Goal: Check status: Check status

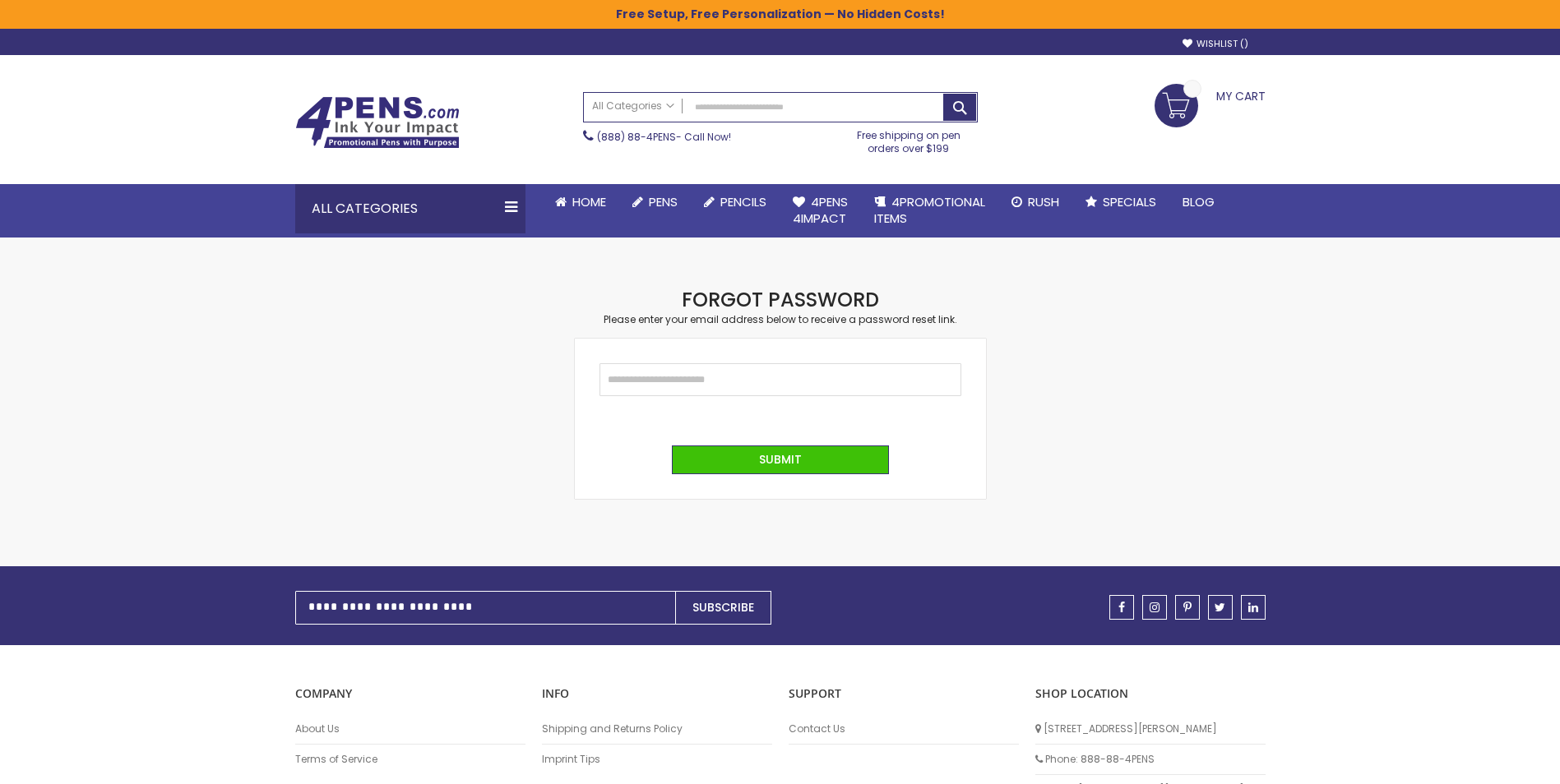
click at [763, 397] on fieldset "Email" at bounding box center [780, 388] width 362 height 50
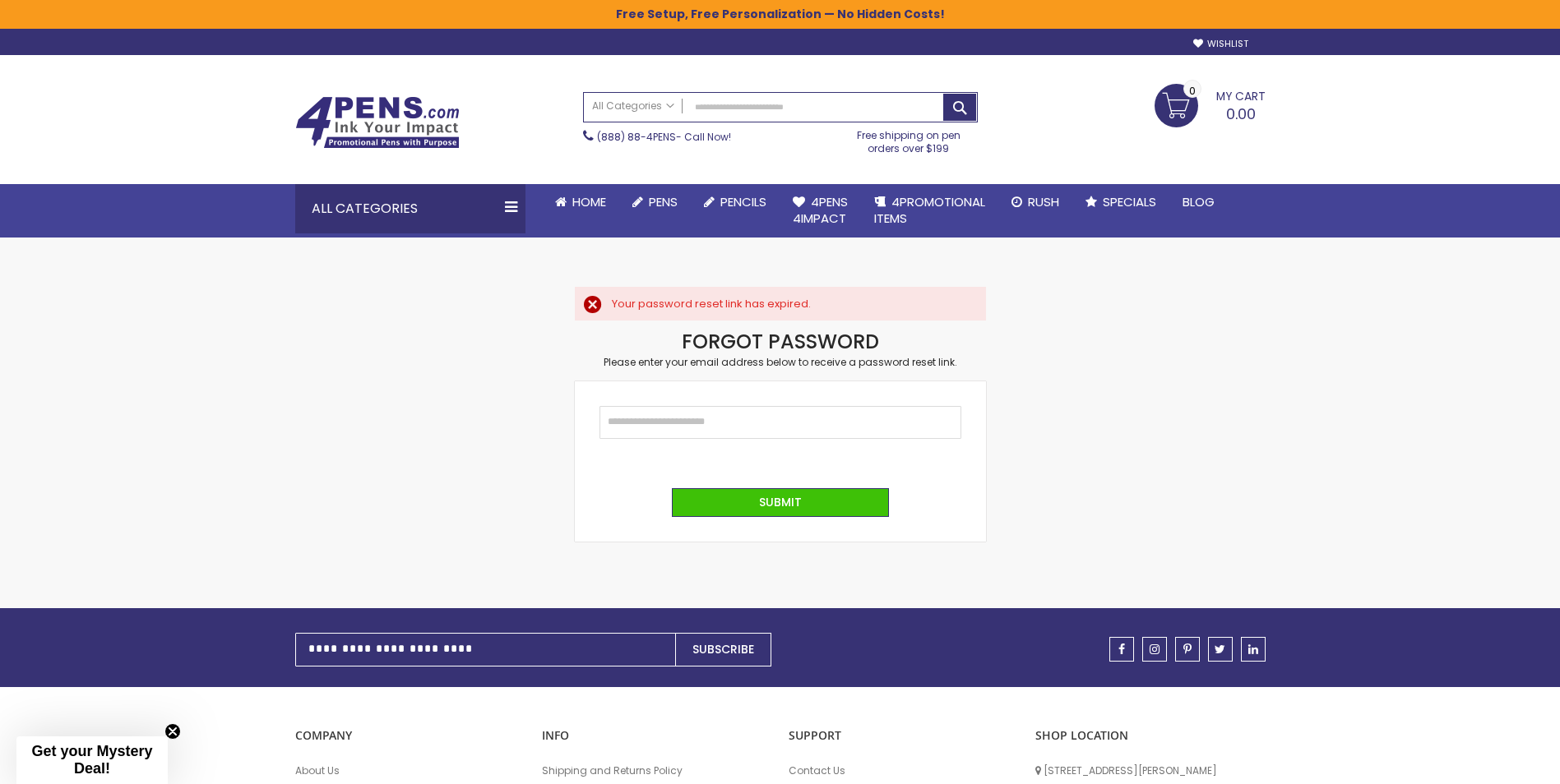
click at [761, 384] on form "Email Submit Go back" at bounding box center [780, 461] width 411 height 161
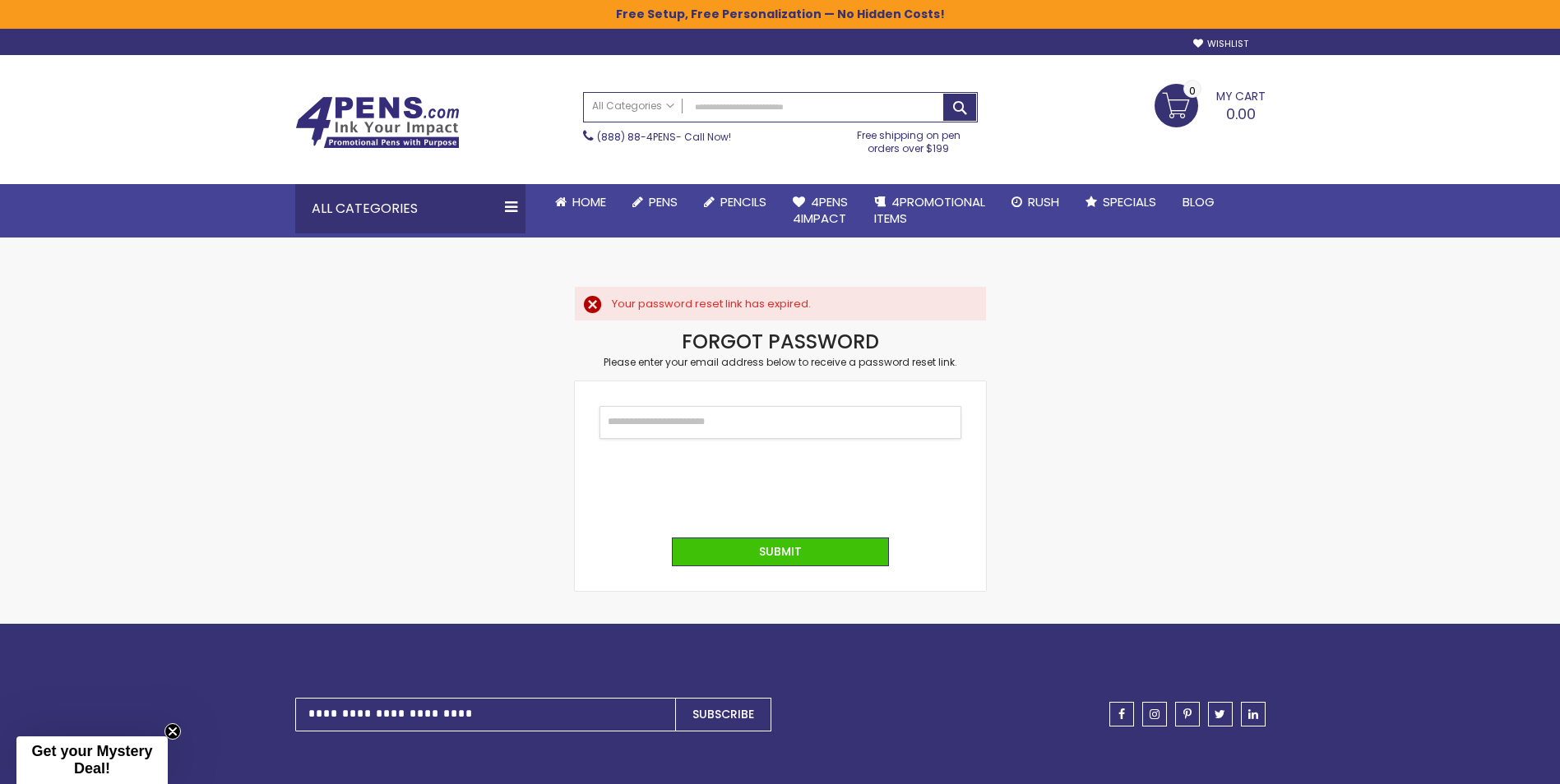
click at [744, 424] on input "Email" at bounding box center [780, 422] width 362 height 33
click at [1458, 376] on div "Skip to Content sample Wishlist Sign Out Sign In Sign In Login Forgot Your Pass…" at bounding box center [780, 549] width 1560 height 1099
click at [639, 417] on input "Email" at bounding box center [780, 422] width 362 height 33
type input "**********"
click at [855, 558] on button "Submit" at bounding box center [780, 552] width 217 height 29
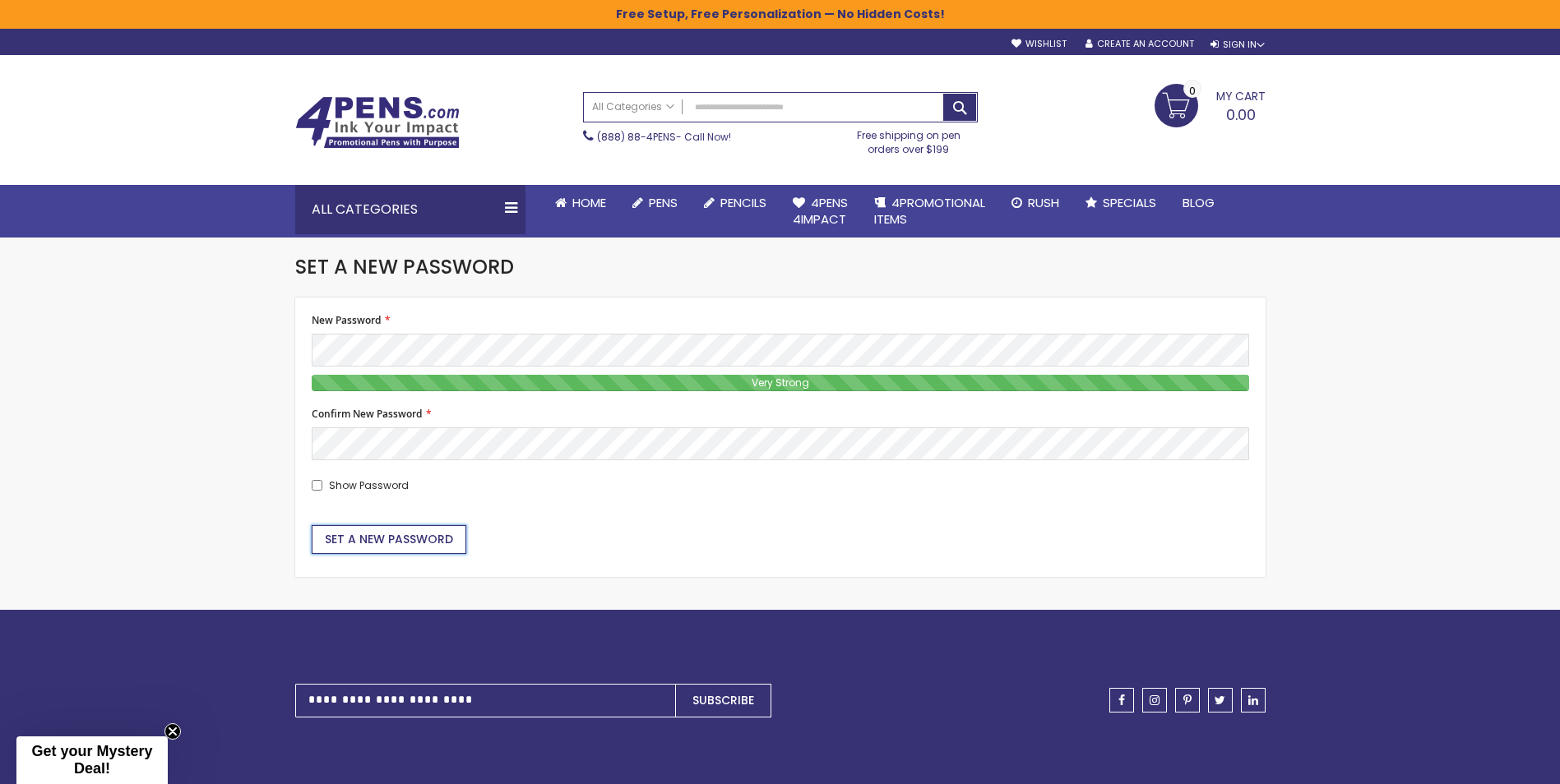
click at [379, 543] on span "Set a New Password" at bounding box center [389, 539] width 128 height 17
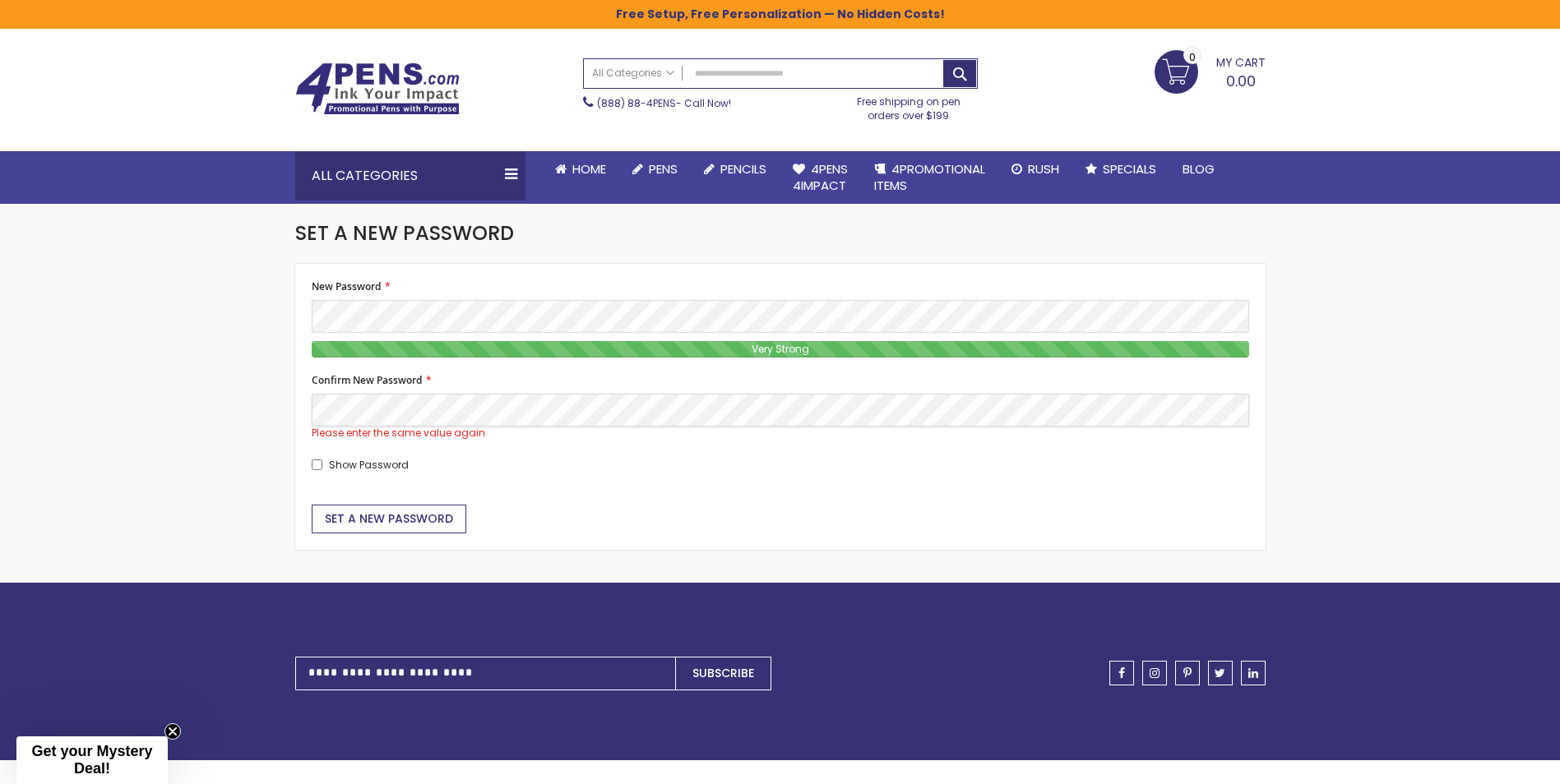
scroll to position [35, 0]
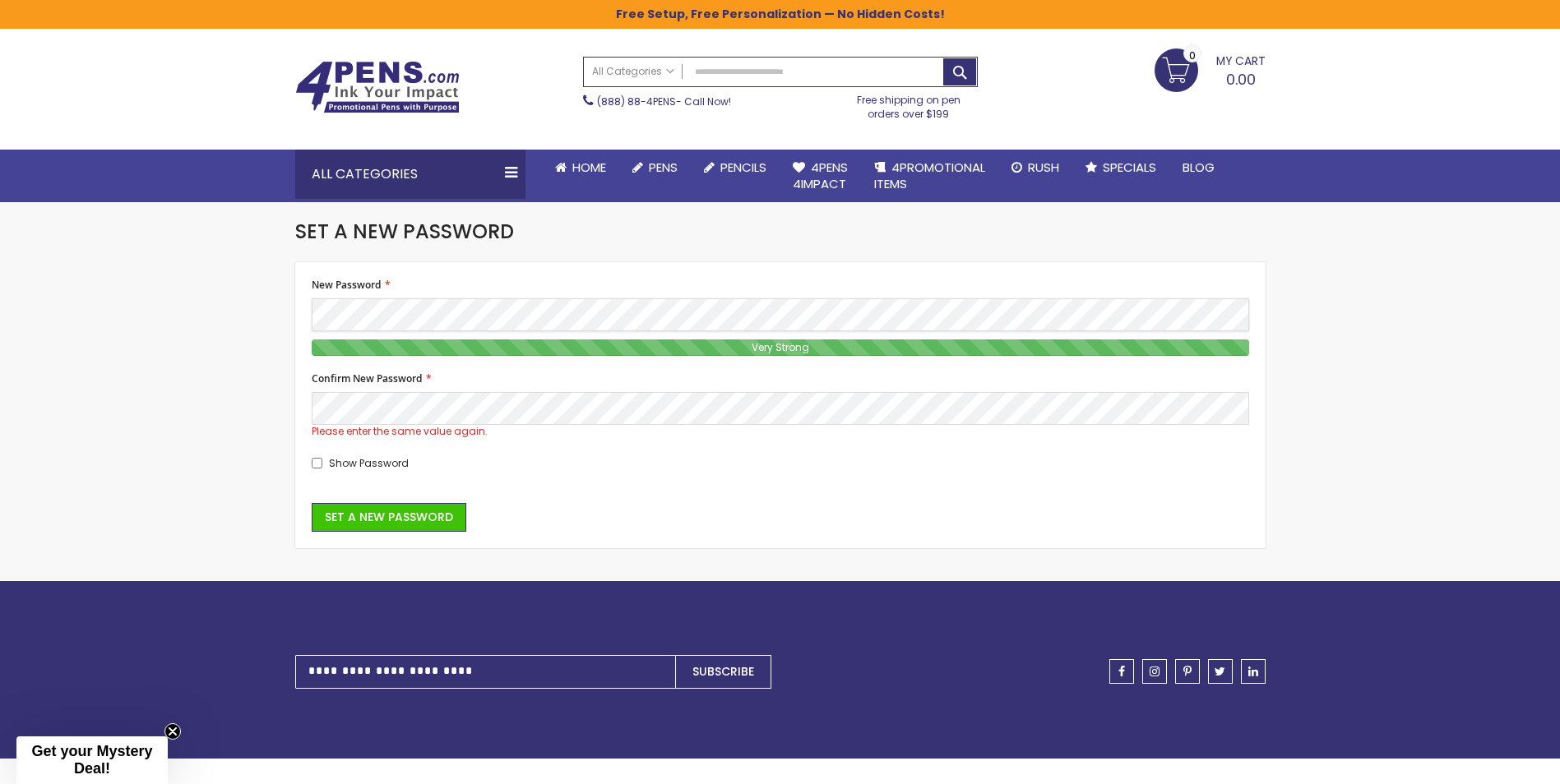
click at [263, 305] on div "Skip to Content sample Wishlist Sign Out Sign In Sign In Login Forgot Your Pass…" at bounding box center [780, 511] width 1560 height 1092
click at [311, 503] on button "Set a New Password" at bounding box center [389, 517] width 155 height 29
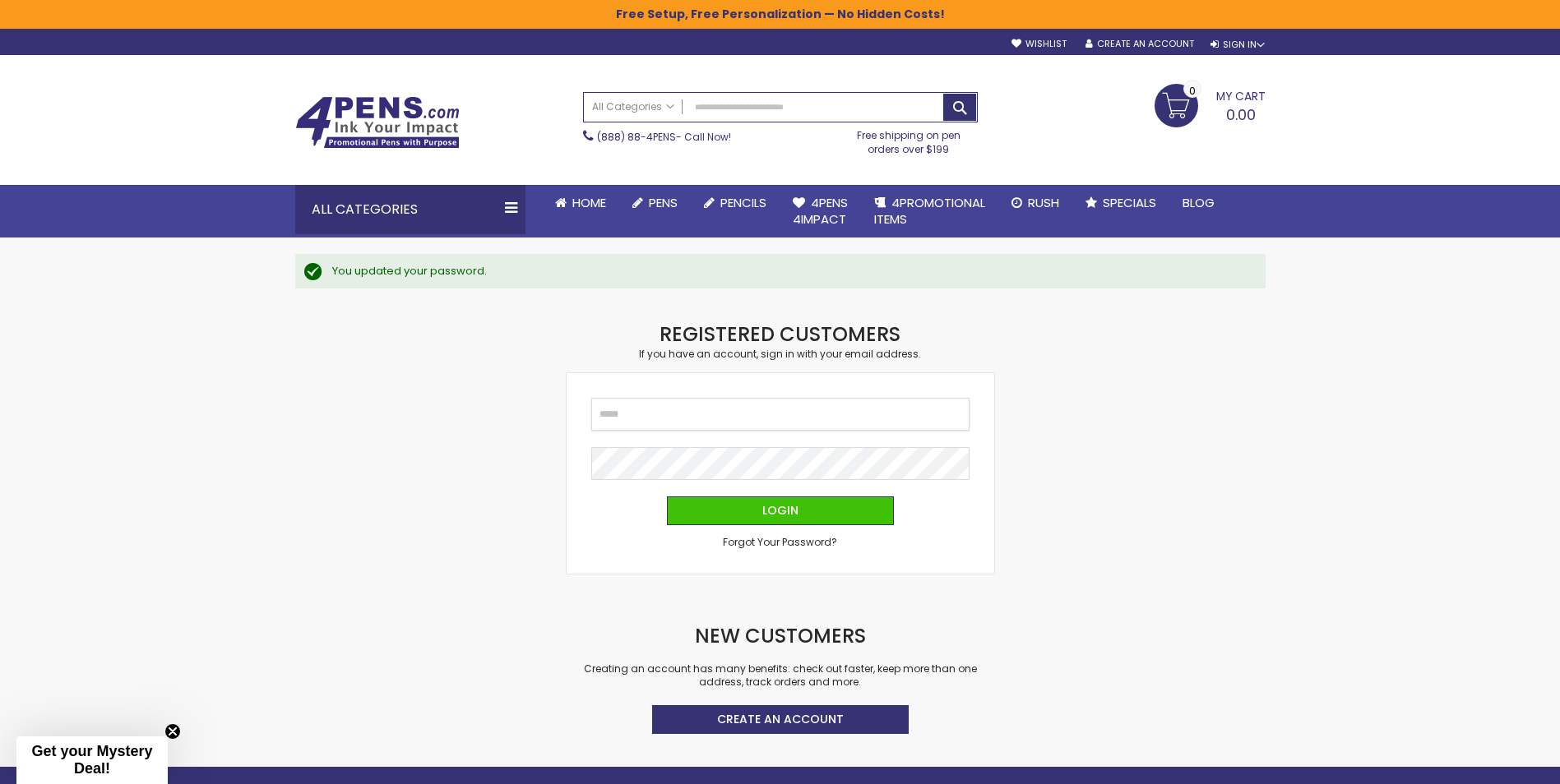
click at [780, 404] on input "Email" at bounding box center [781, 414] width 379 height 33
type input "**********"
click at [667, 496] on button "Login" at bounding box center [781, 511] width 227 height 29
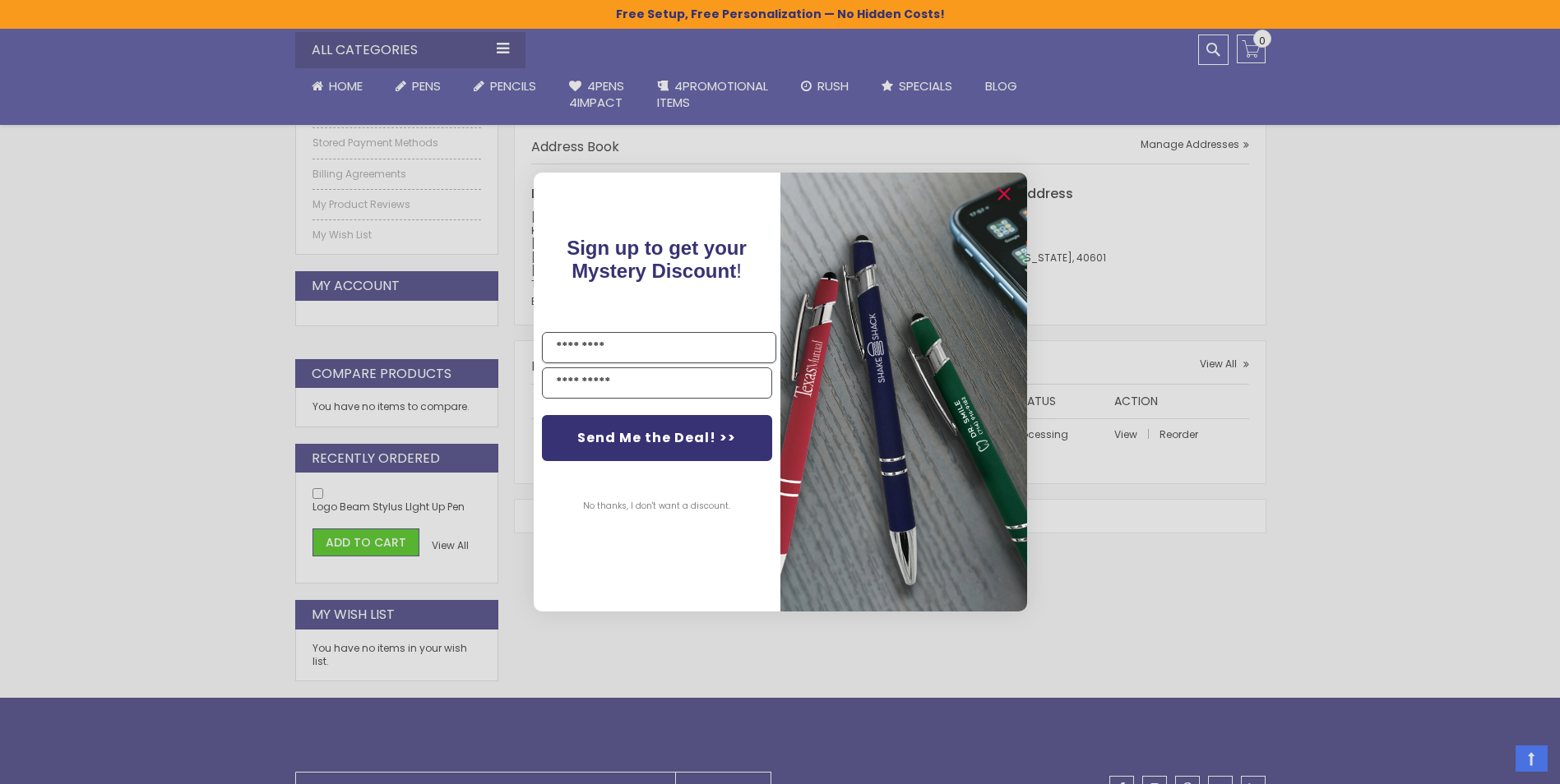
scroll to position [329, 0]
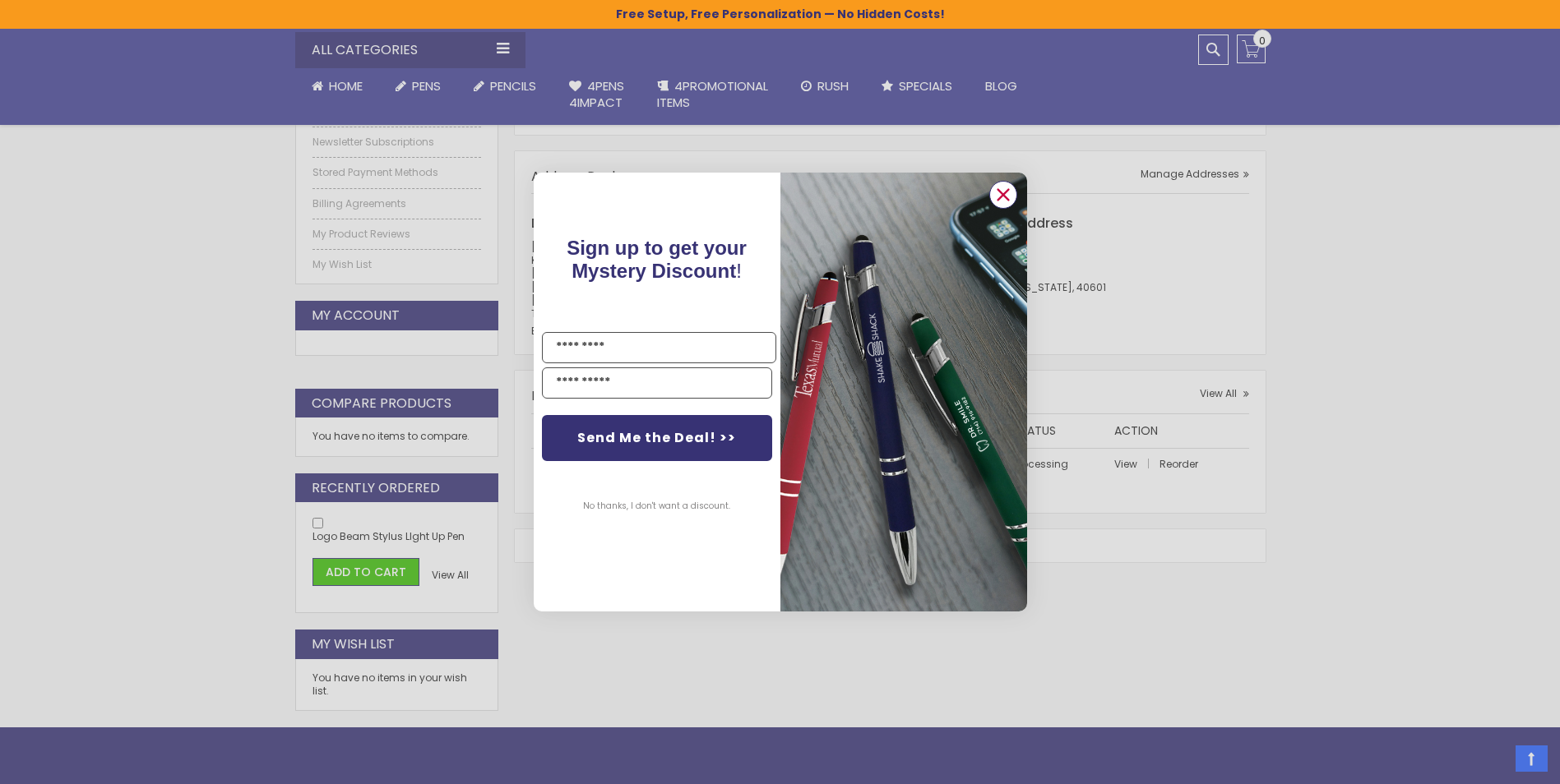
click at [1009, 193] on circle "Close dialog" at bounding box center [1002, 194] width 24 height 24
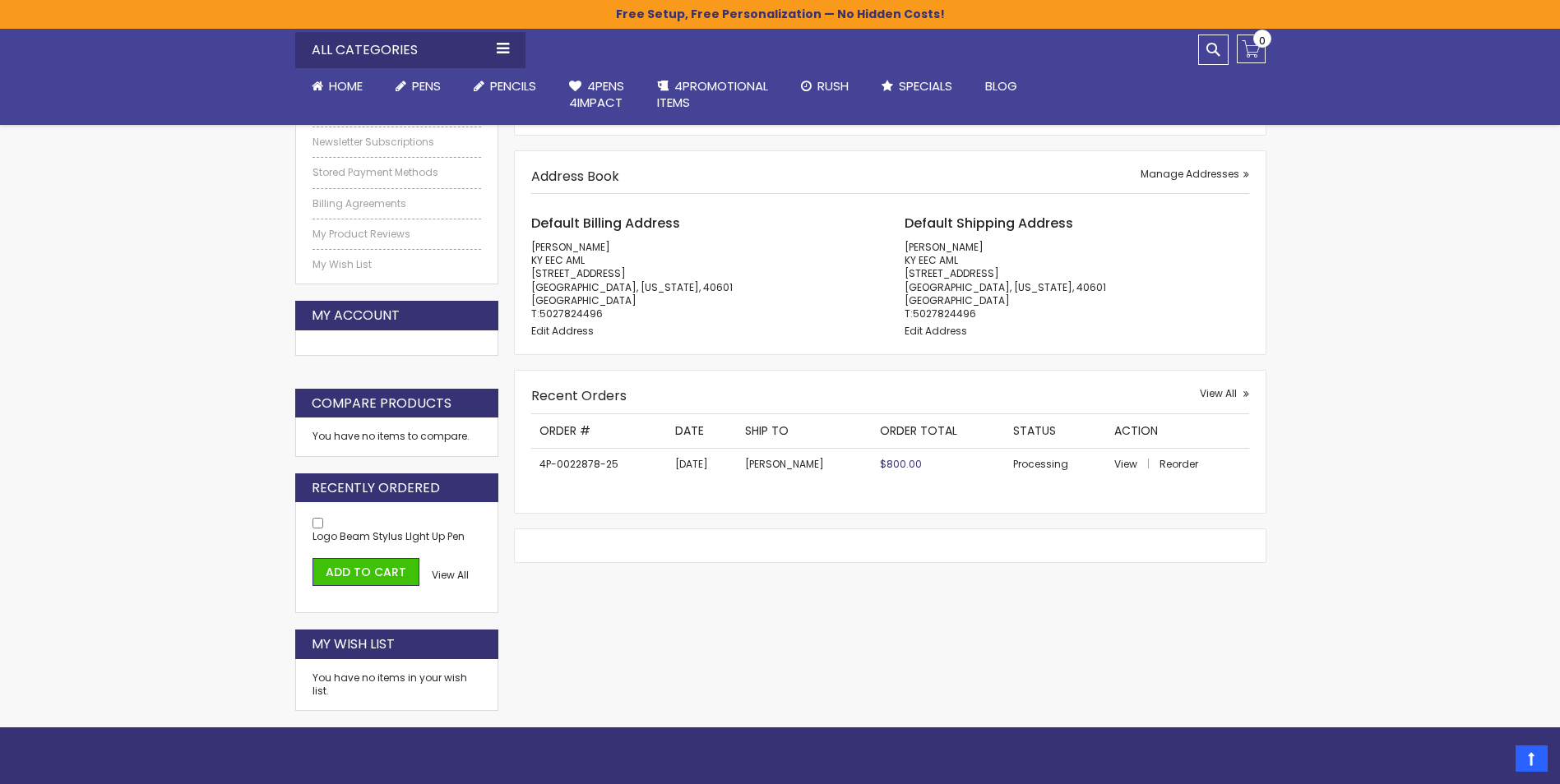
click at [587, 456] on td "4P-0022878-25" at bounding box center [598, 464] width 135 height 32
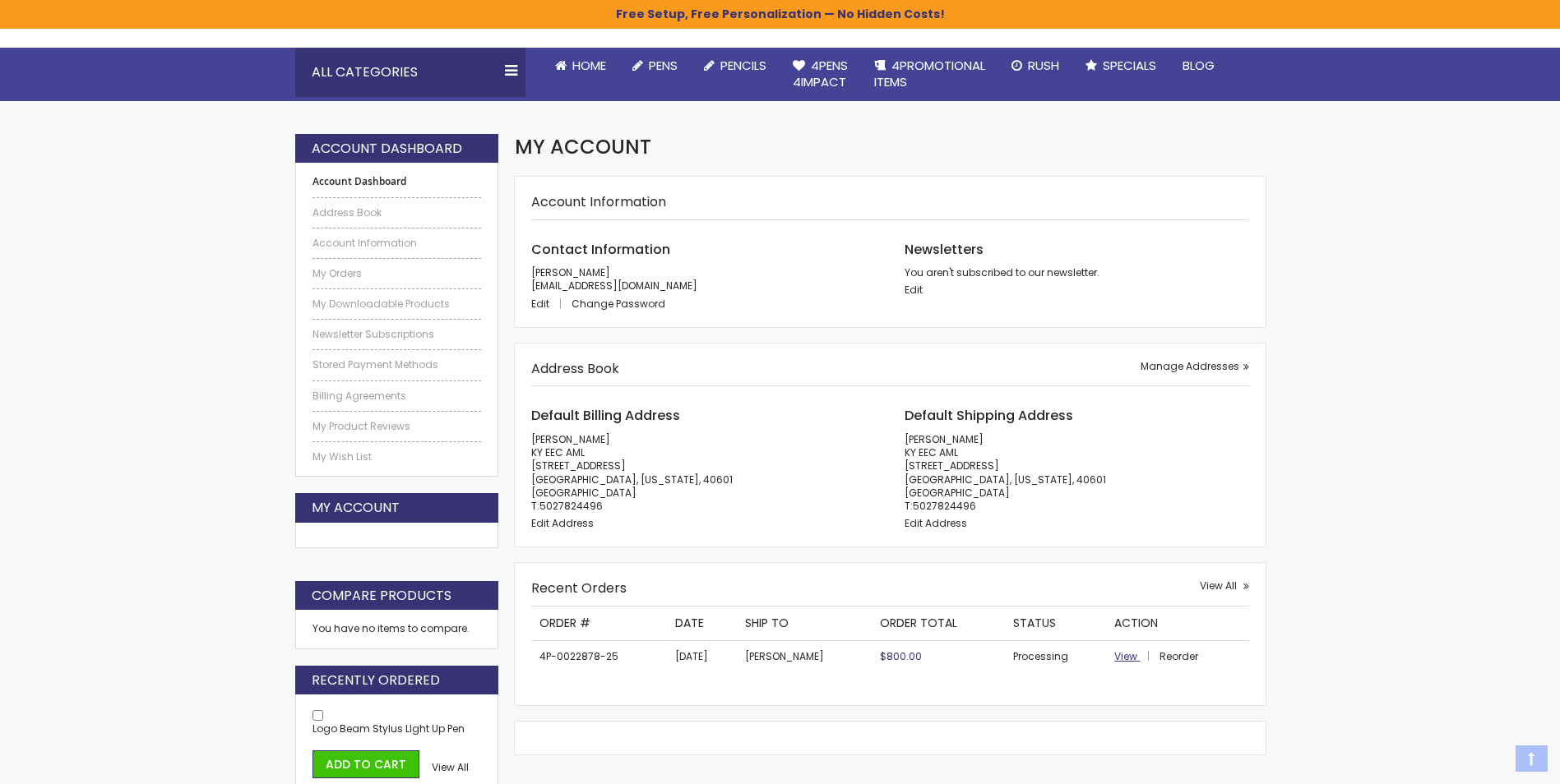
scroll to position [164, 0]
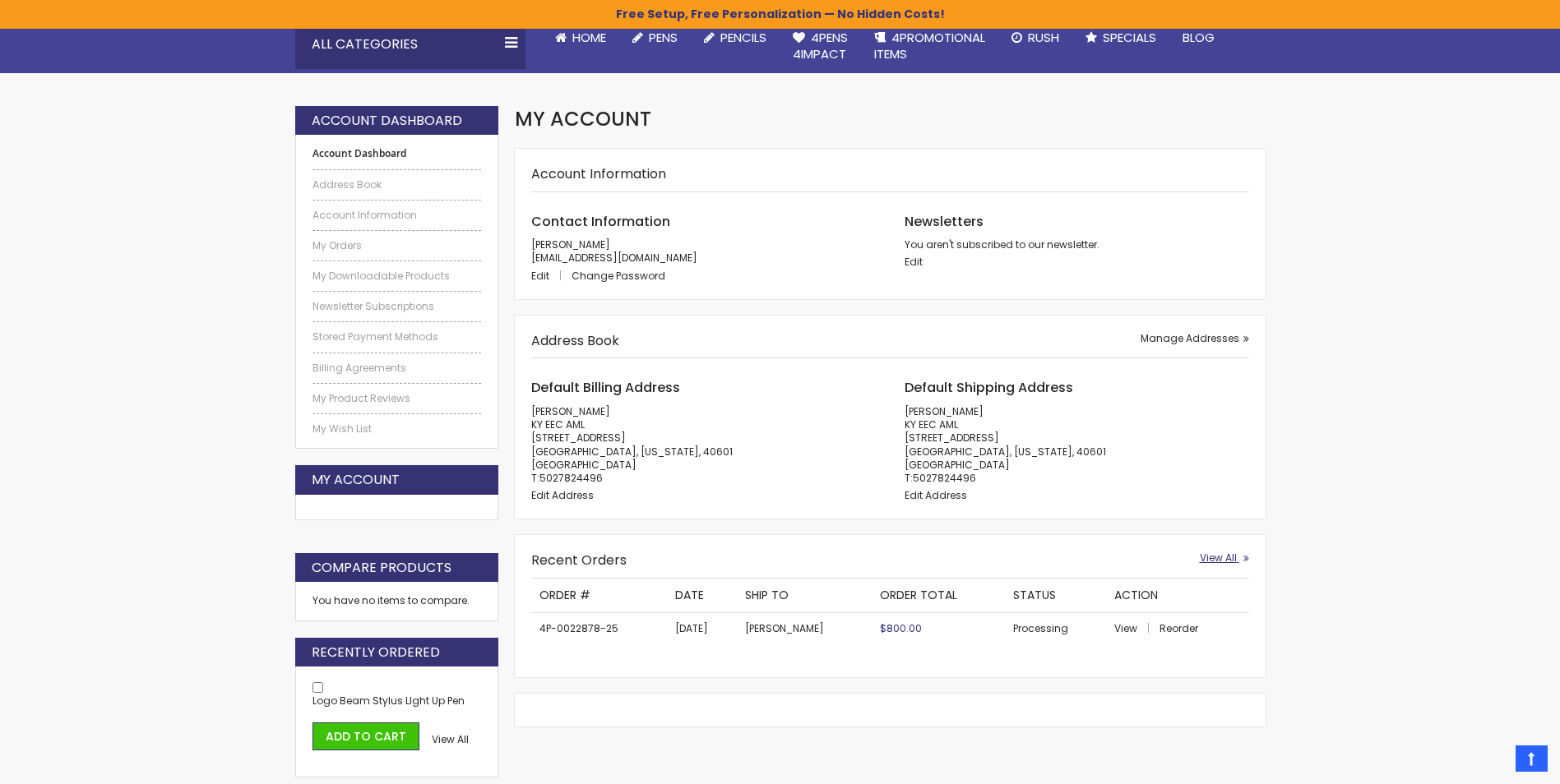
click at [1235, 558] on span "View All" at bounding box center [1218, 558] width 37 height 14
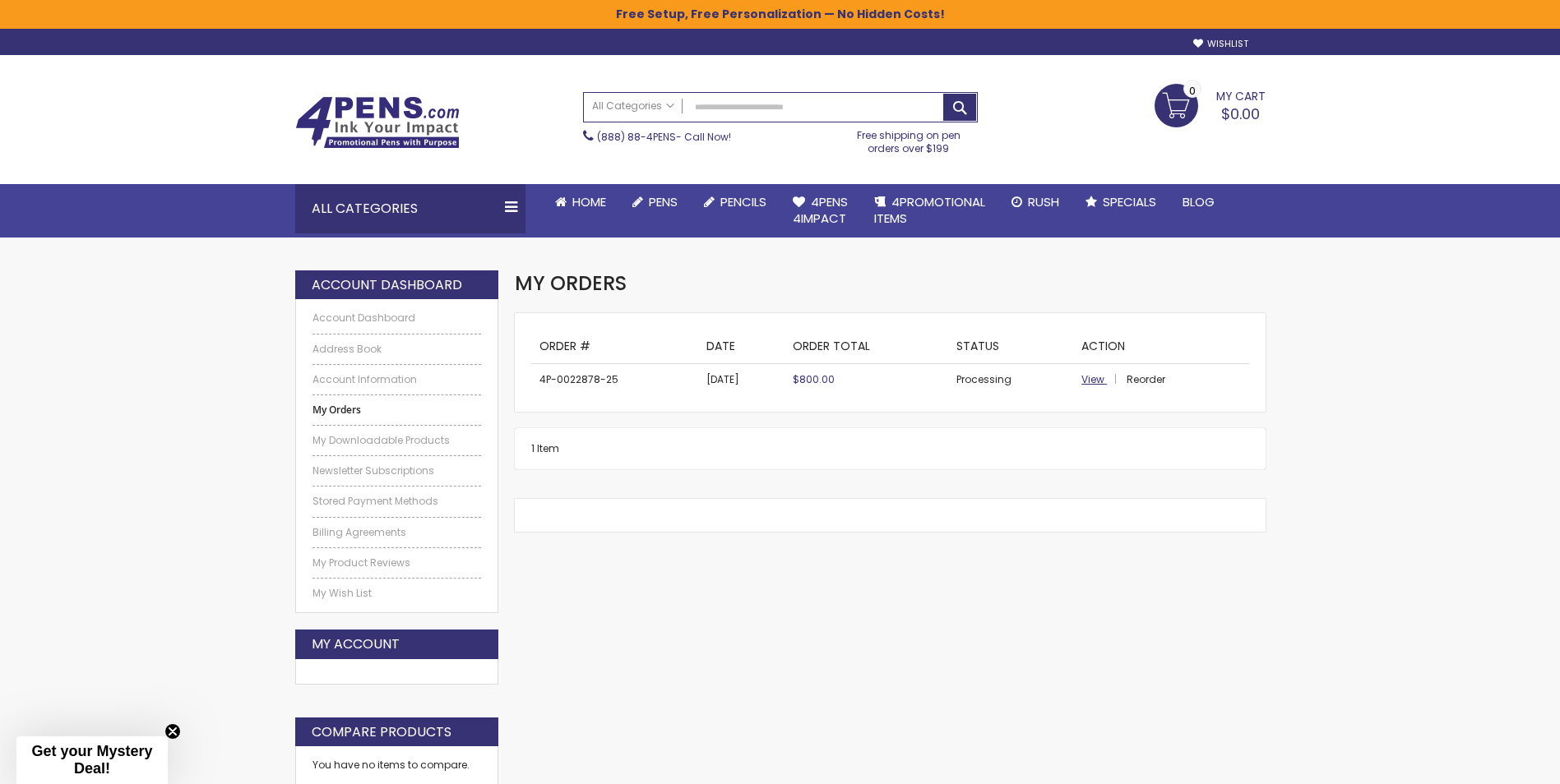
click at [1091, 381] on span "View" at bounding box center [1092, 379] width 23 height 14
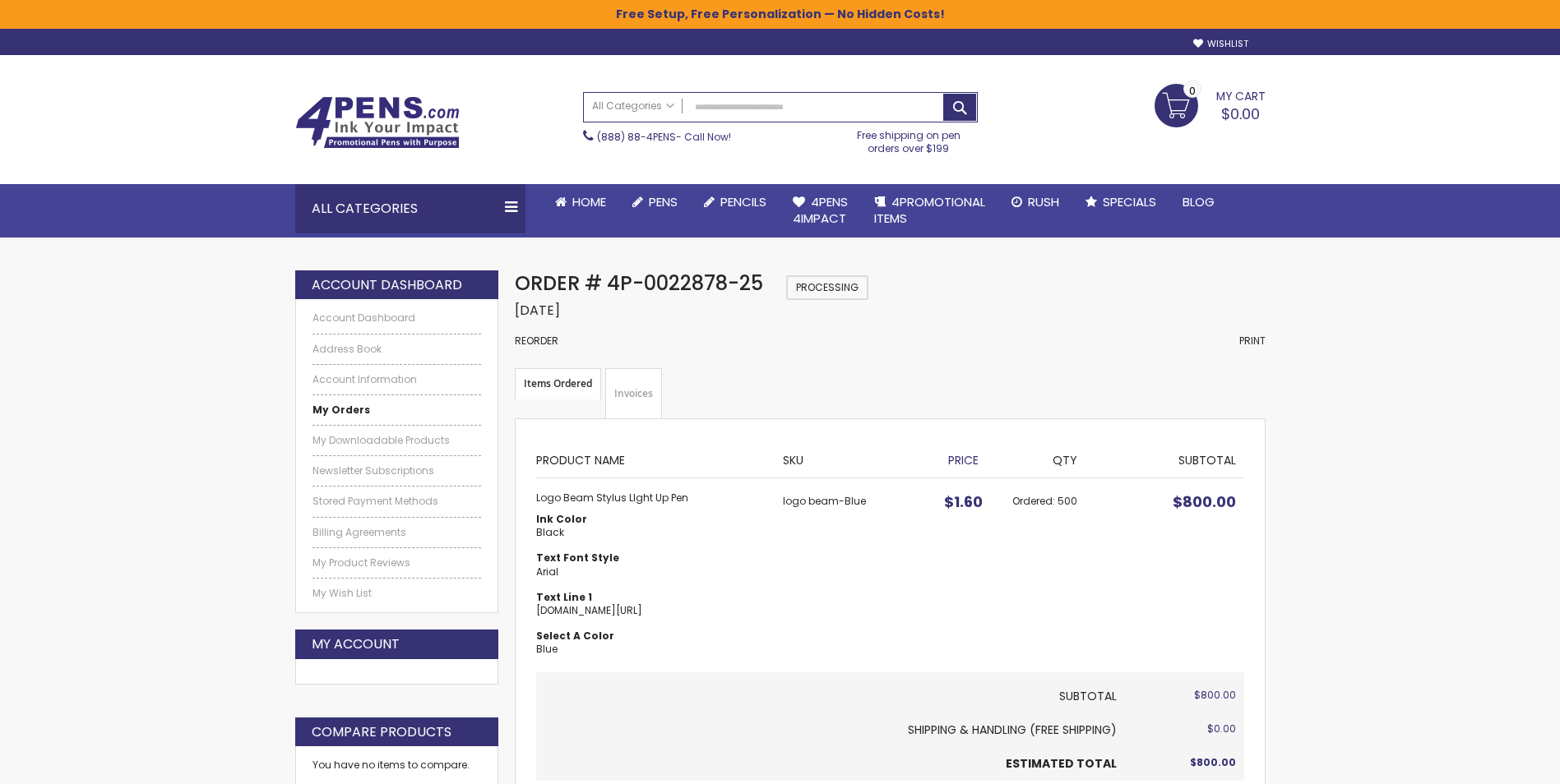
scroll to position [164, 0]
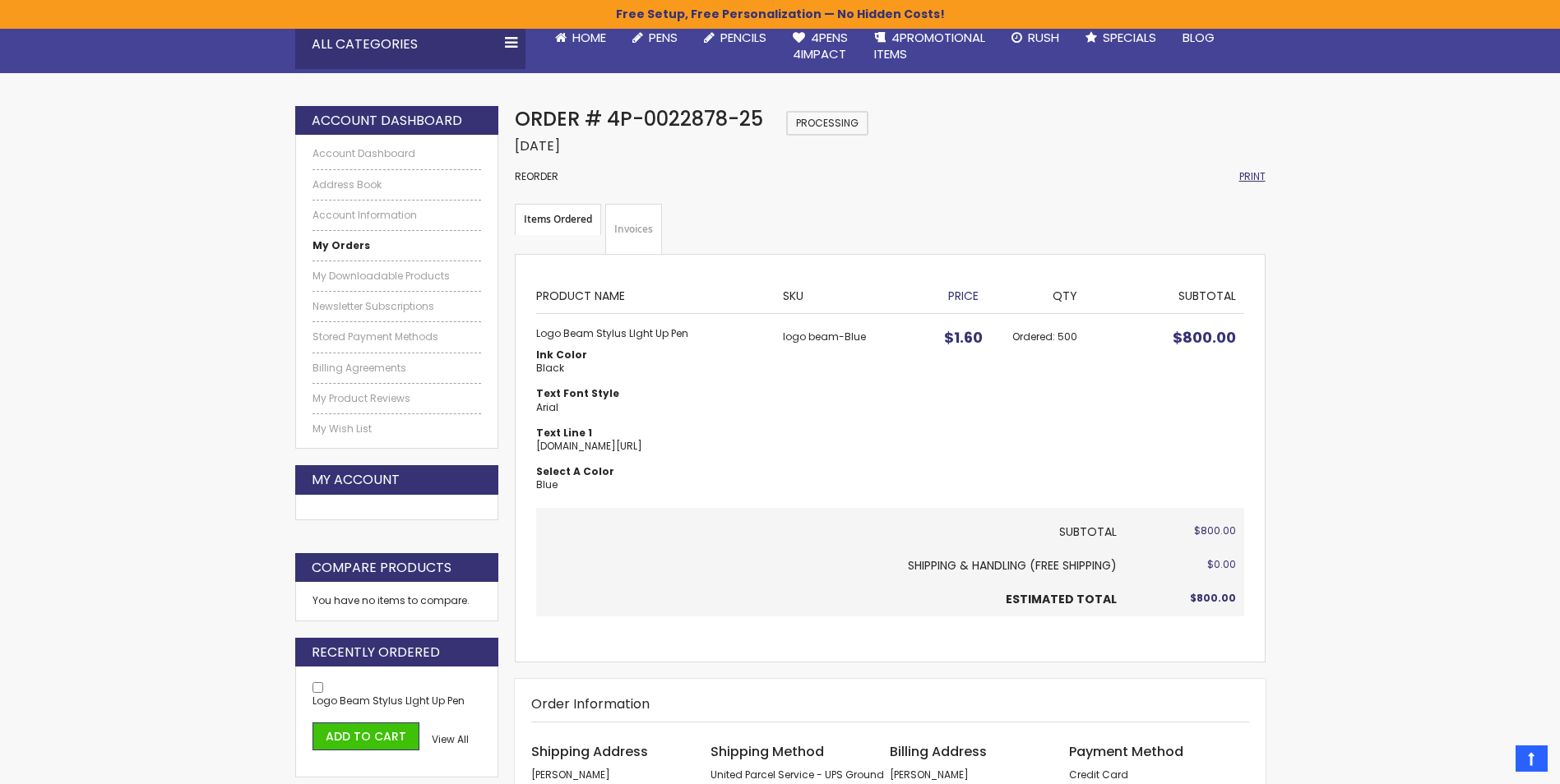
click at [1253, 172] on span "Print" at bounding box center [1252, 176] width 26 height 14
